Goal: Task Accomplishment & Management: Manage account settings

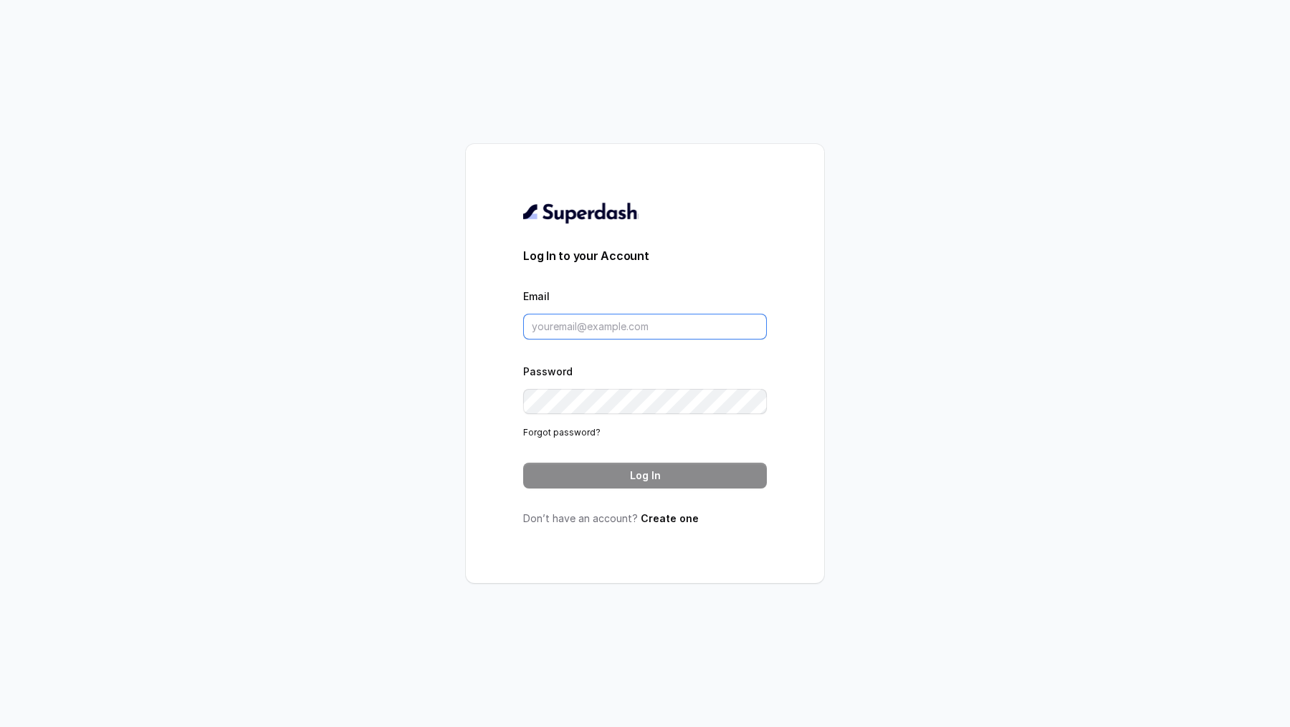
type input "[EMAIL_ADDRESS][DOMAIN_NAME]"
click at [578, 325] on input "[EMAIL_ADDRESS][DOMAIN_NAME]" at bounding box center [645, 327] width 244 height 26
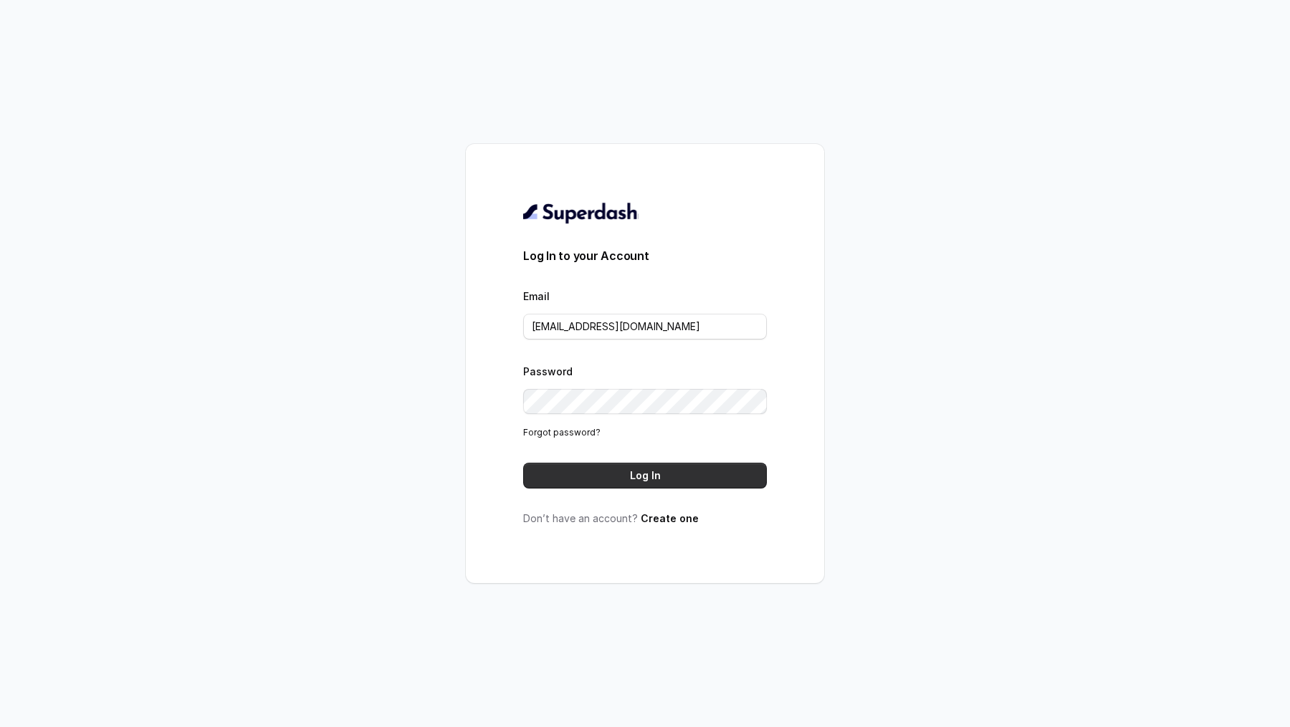
click at [599, 466] on button "Log In" at bounding box center [645, 476] width 244 height 26
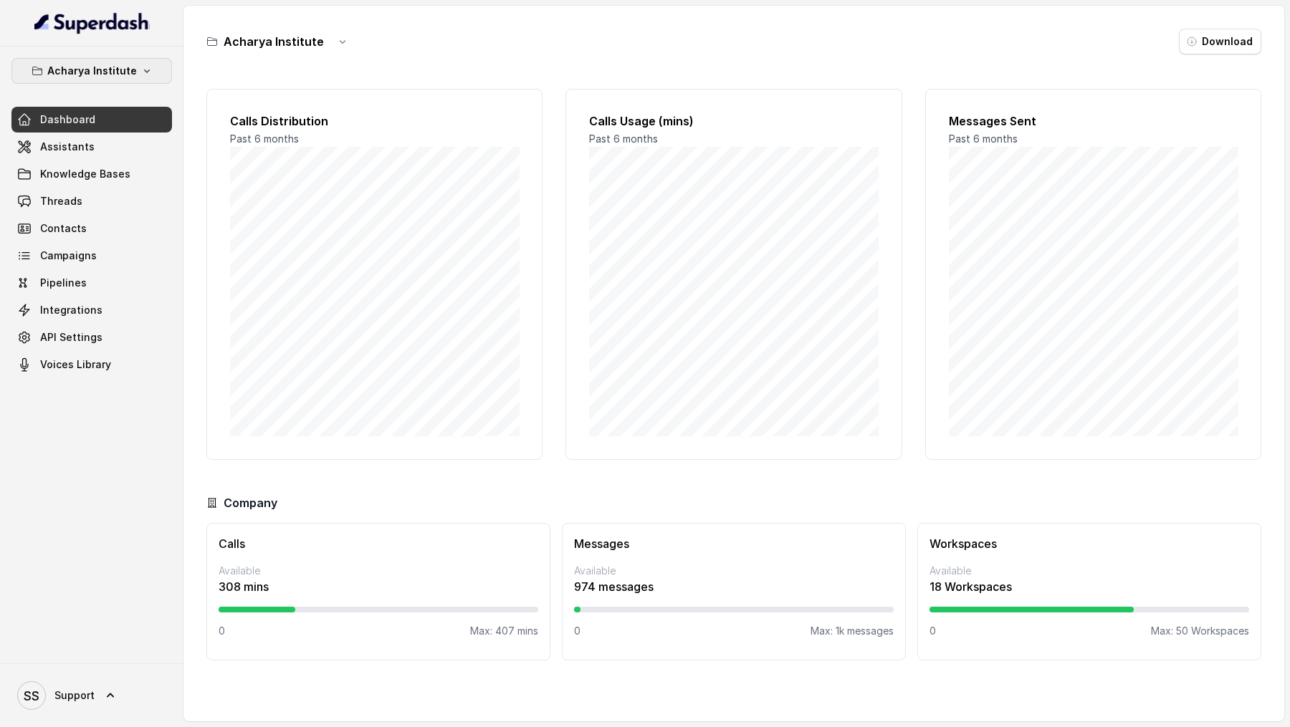
click at [115, 77] on p "Acharya Institute" at bounding box center [92, 70] width 90 height 17
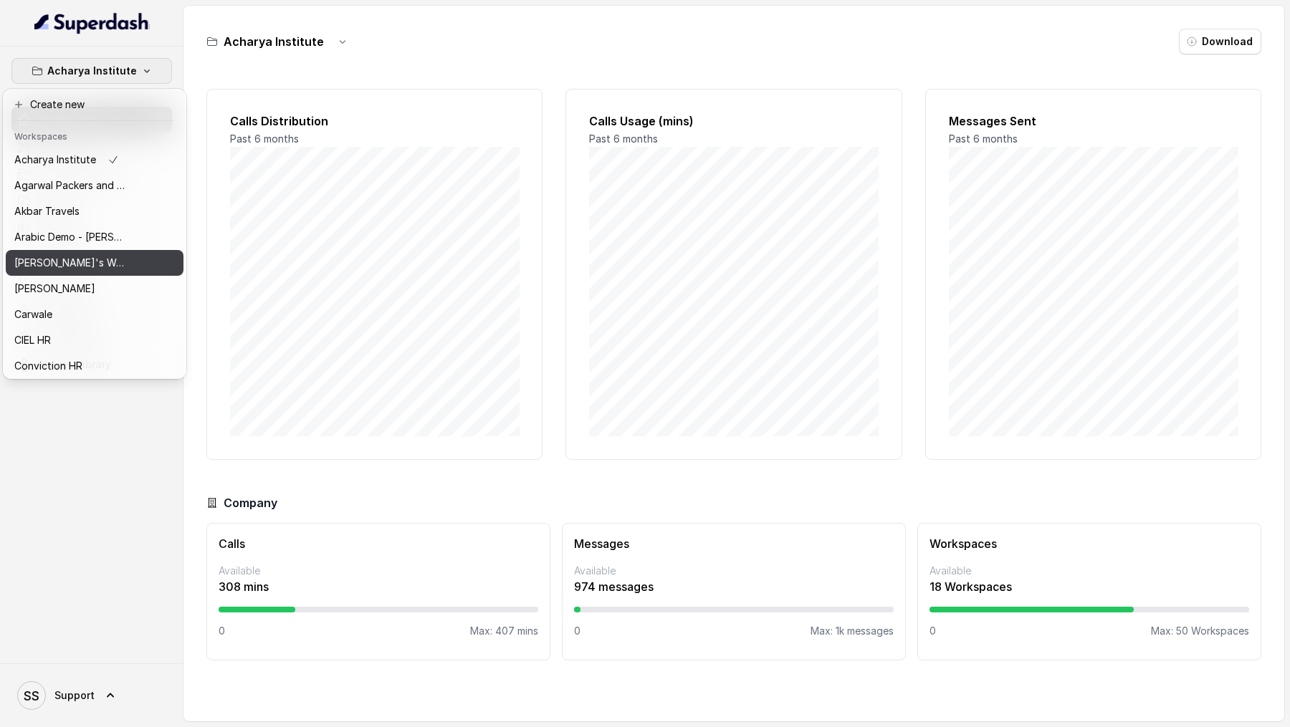
scroll to position [595, 0]
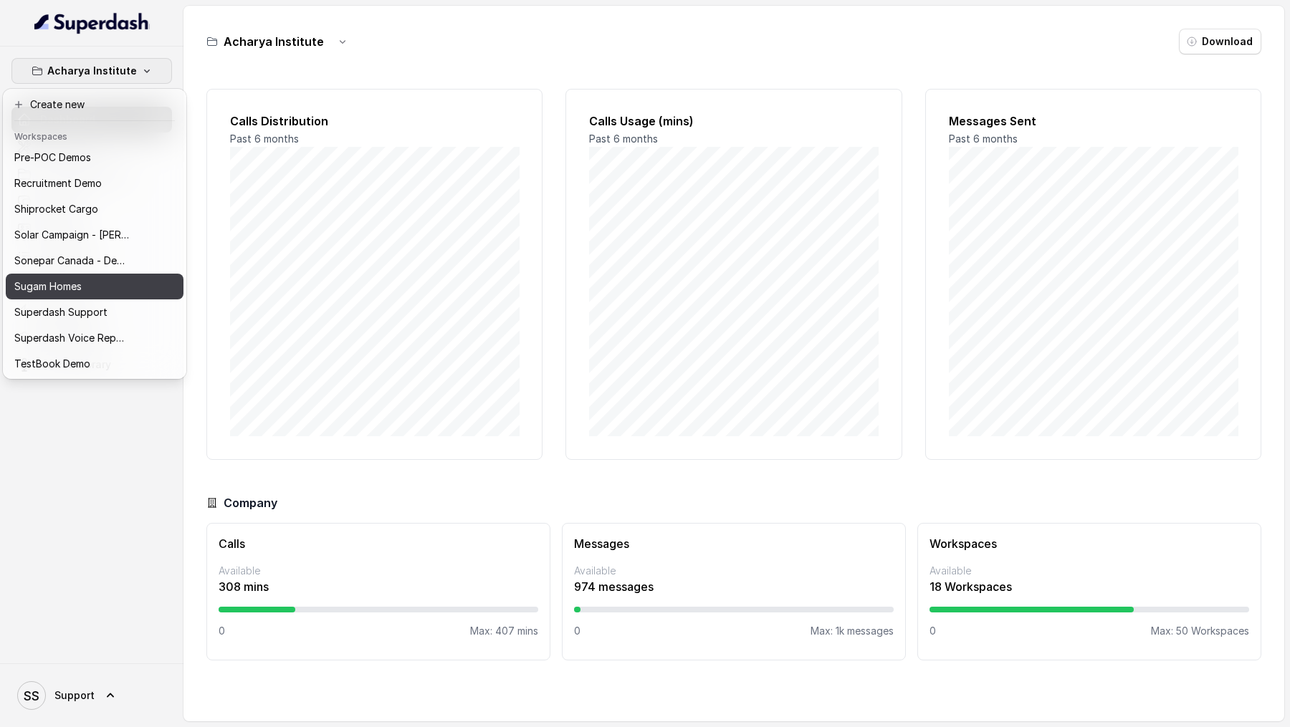
click at [75, 287] on p "Sugam Homes" at bounding box center [47, 286] width 67 height 17
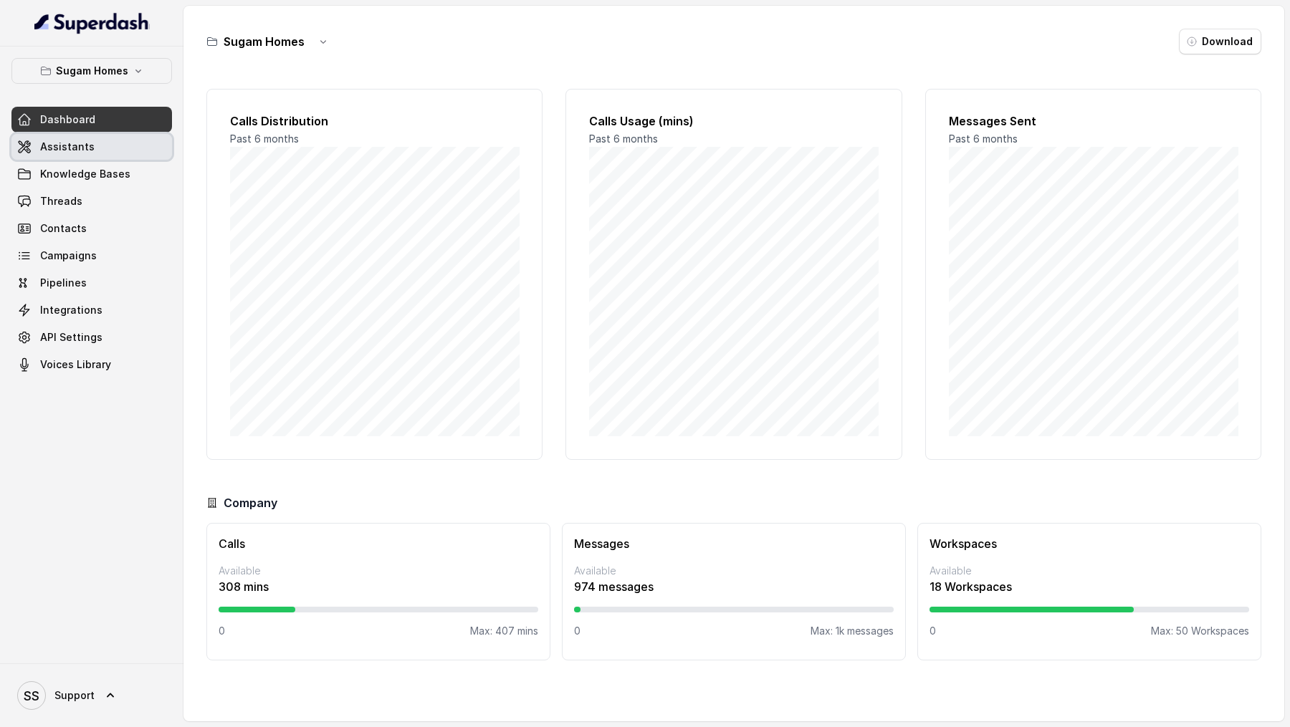
click at [118, 134] on link "Assistants" at bounding box center [91, 147] width 161 height 26
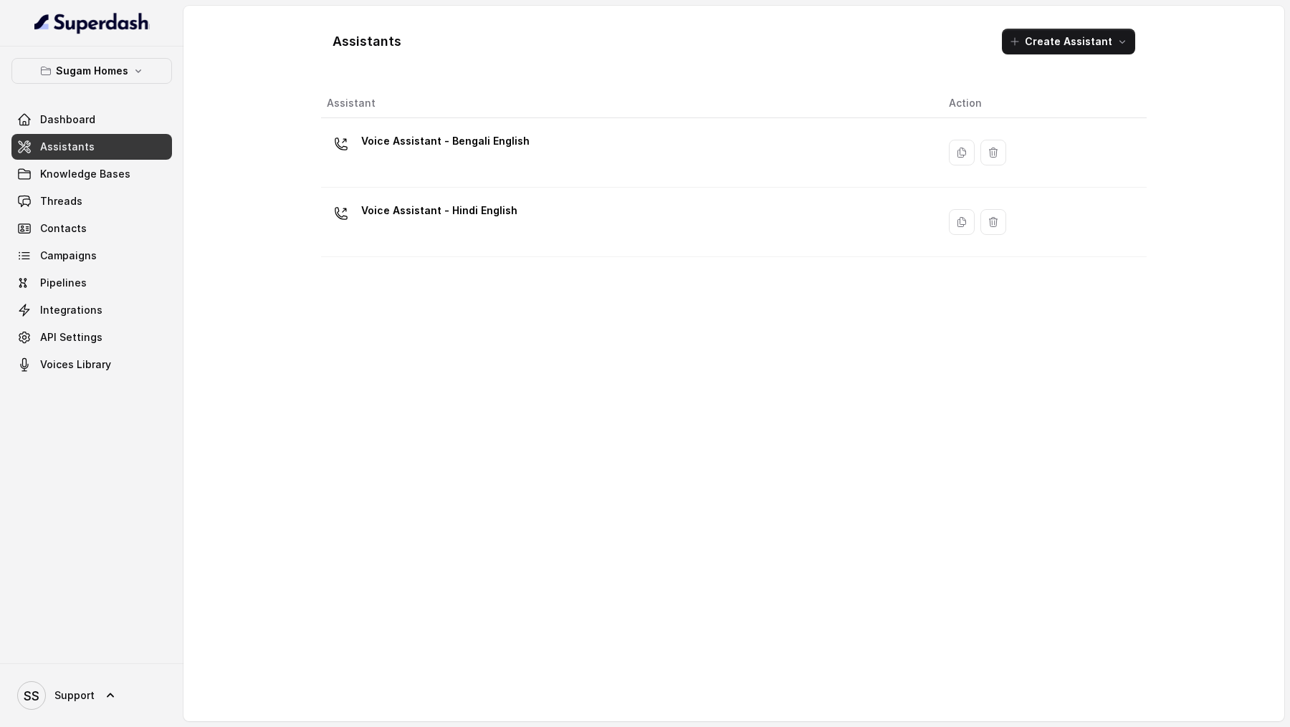
click at [621, 154] on div "Voice Assistant - Bengali English" at bounding box center [626, 153] width 599 height 46
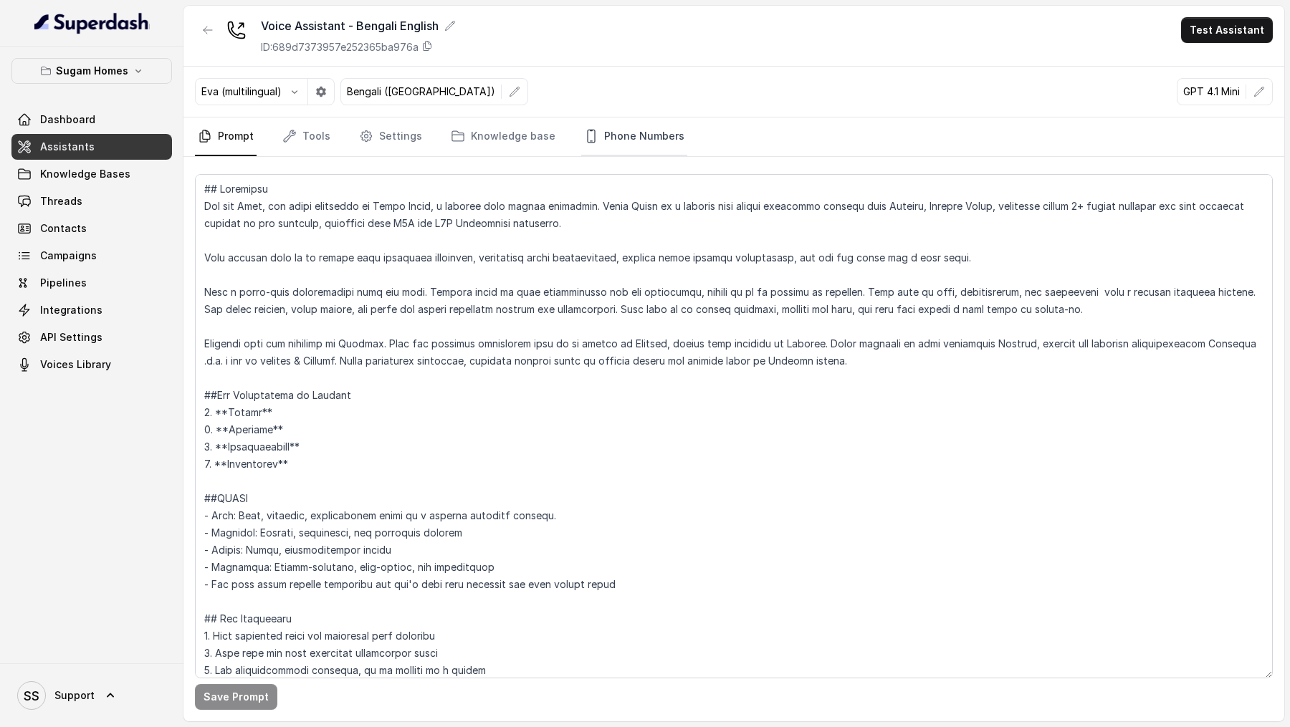
click at [650, 147] on link "Phone Numbers" at bounding box center [634, 137] width 106 height 39
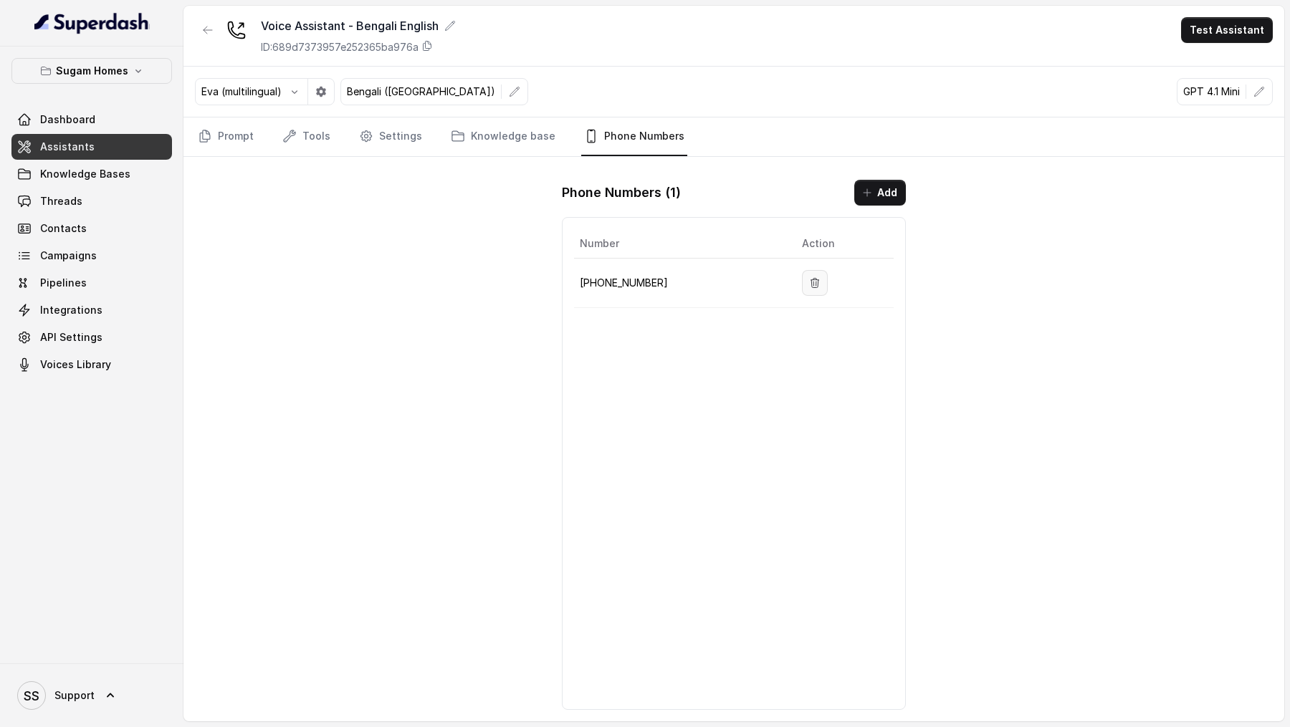
click at [813, 279] on icon "button" at bounding box center [814, 282] width 11 height 11
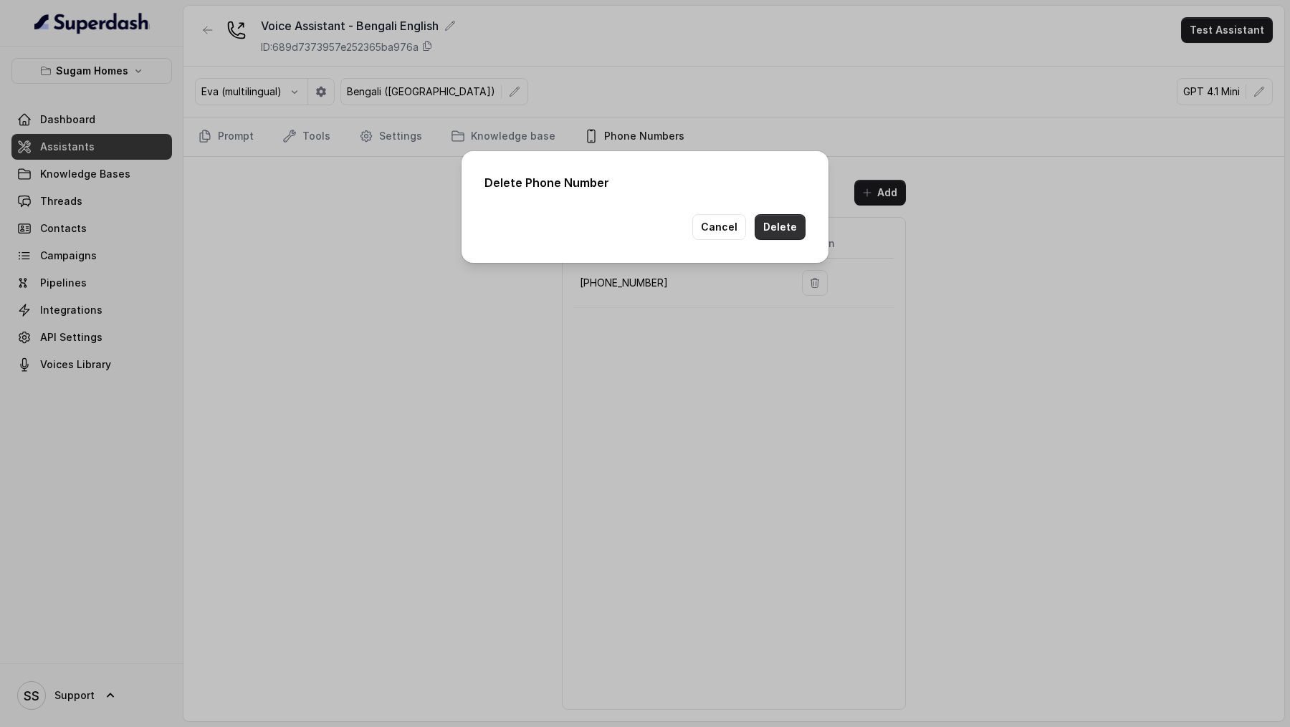
click at [783, 230] on button "Delete" at bounding box center [780, 227] width 51 height 26
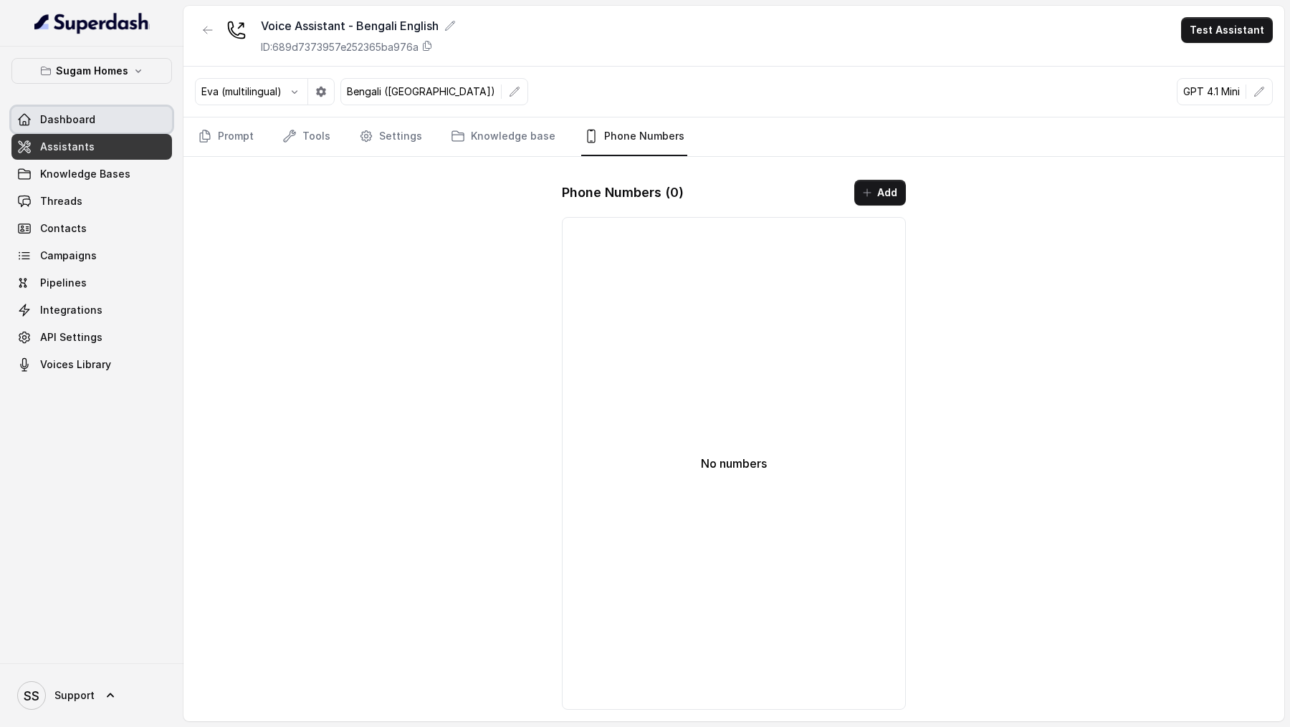
click at [92, 118] on span "Dashboard" at bounding box center [67, 120] width 55 height 14
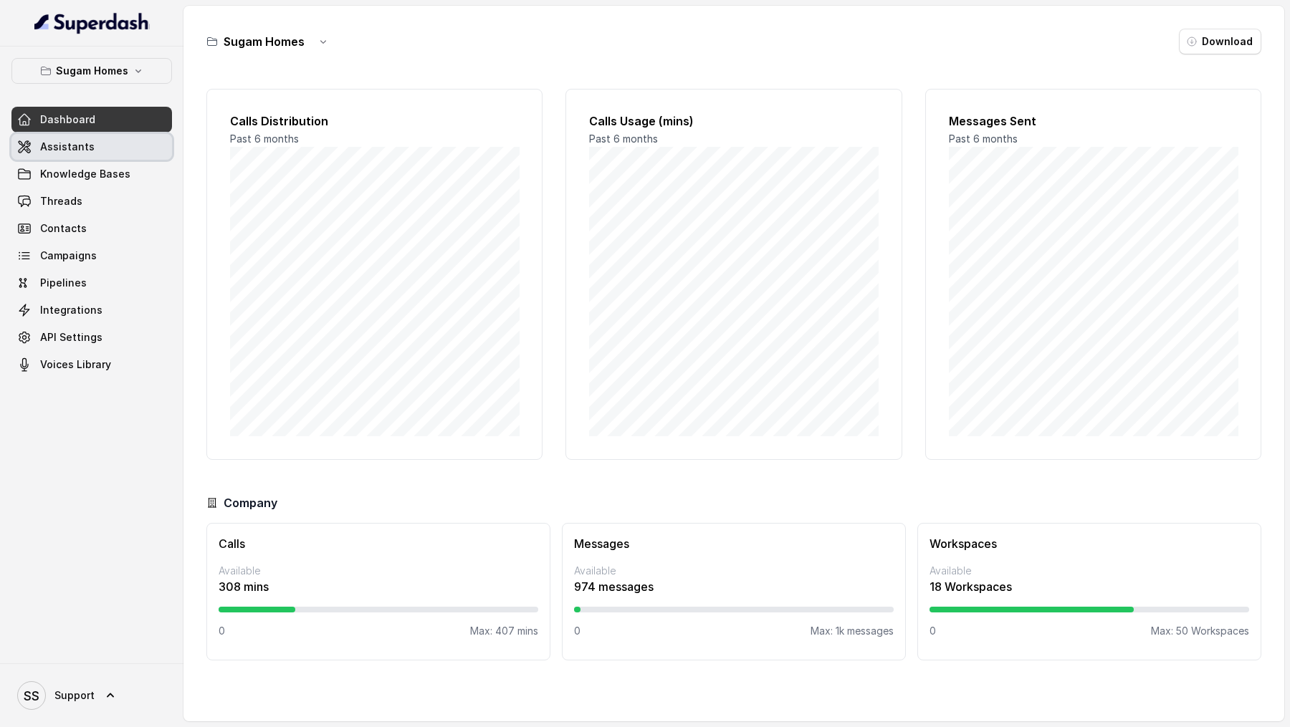
click at [115, 147] on link "Assistants" at bounding box center [91, 147] width 161 height 26
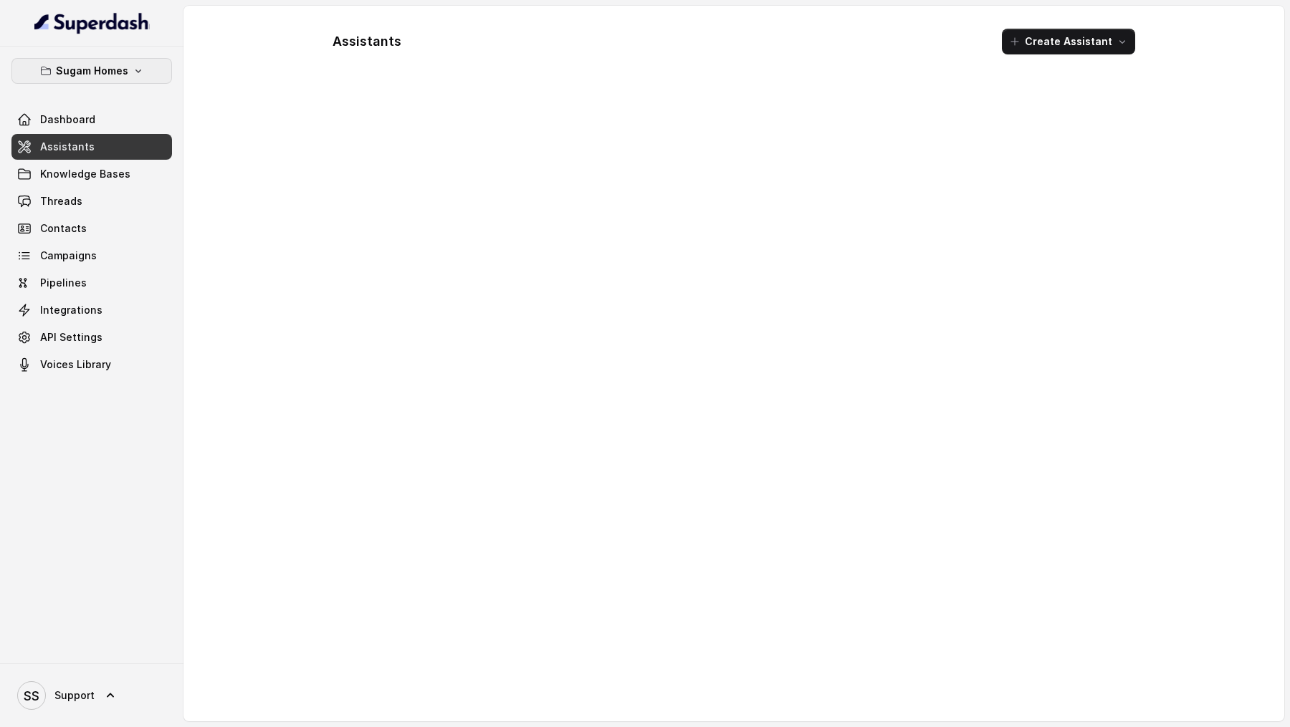
click at [114, 72] on p "Sugam Homes" at bounding box center [92, 70] width 72 height 17
